Goal: Task Accomplishment & Management: Use online tool/utility

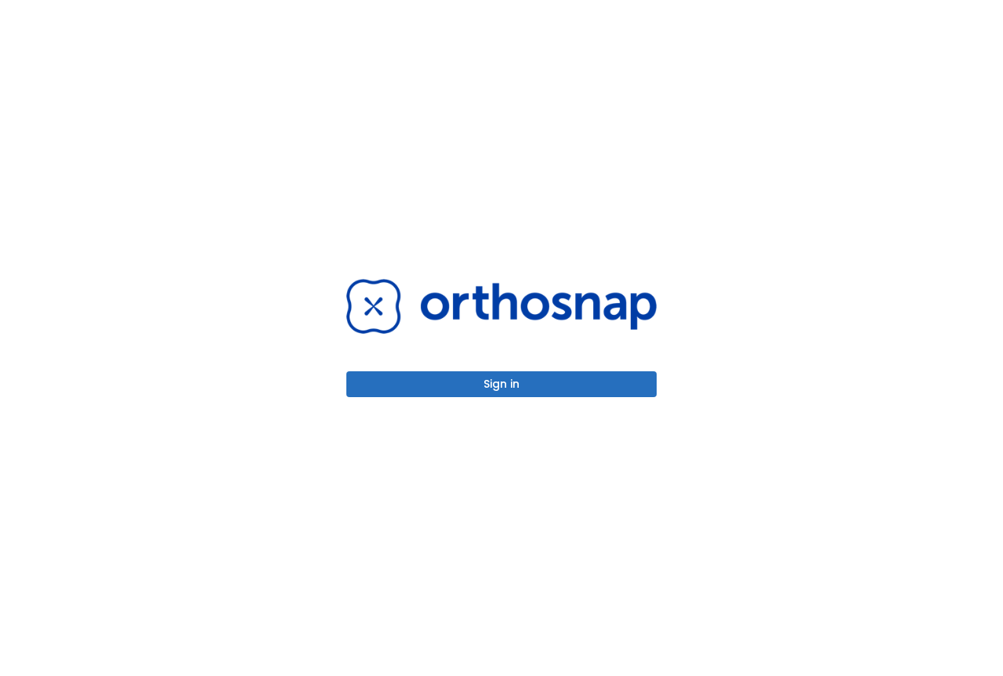
click at [528, 388] on button "Sign in" at bounding box center [501, 384] width 310 height 26
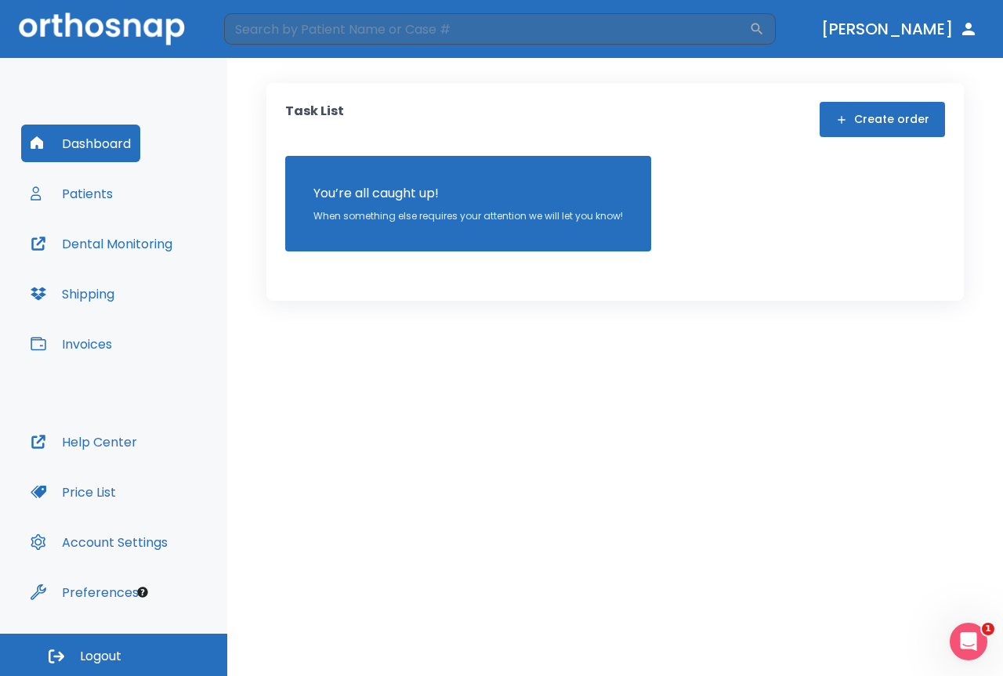
click at [123, 243] on button "Dental Monitoring" at bounding box center [101, 244] width 161 height 38
